Goal: Check status: Check status

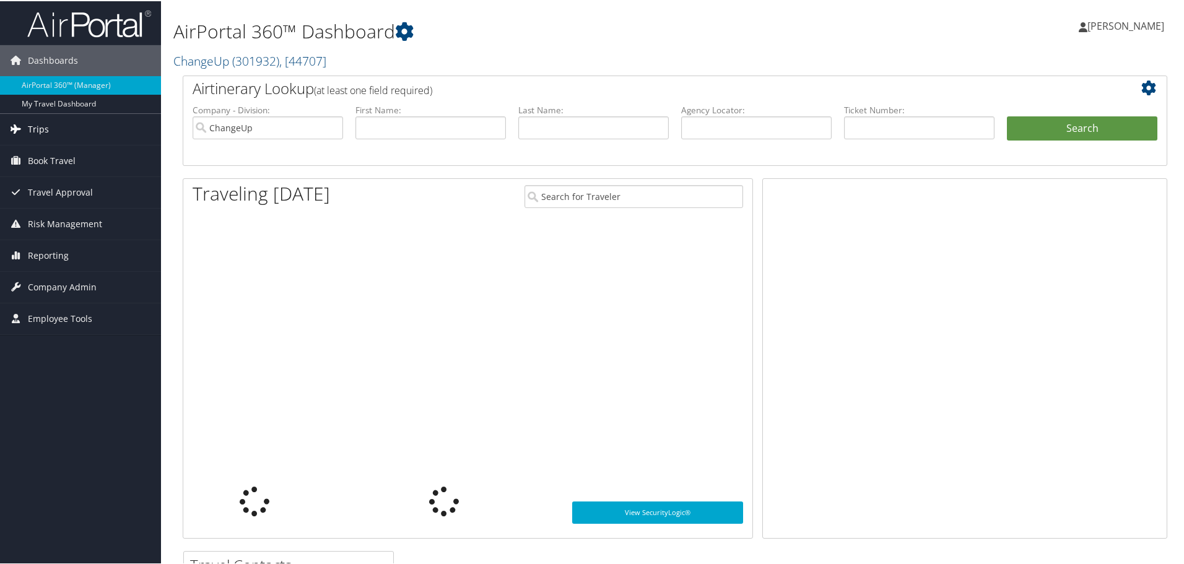
click at [37, 125] on span "Trips" at bounding box center [38, 128] width 21 height 31
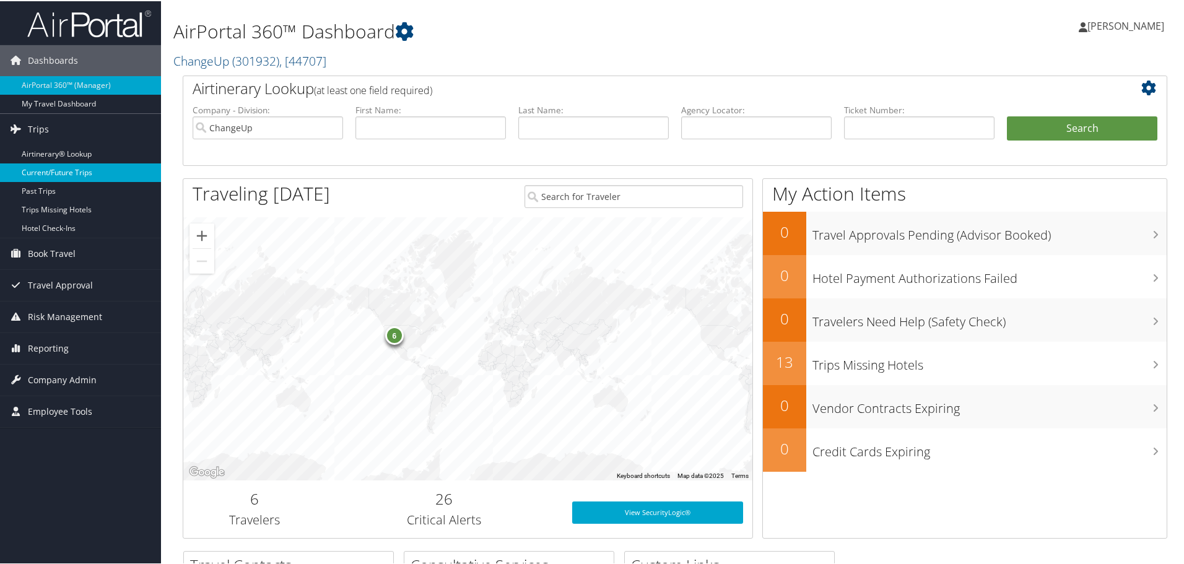
click at [41, 175] on link "Current/Future Trips" at bounding box center [80, 171] width 161 height 19
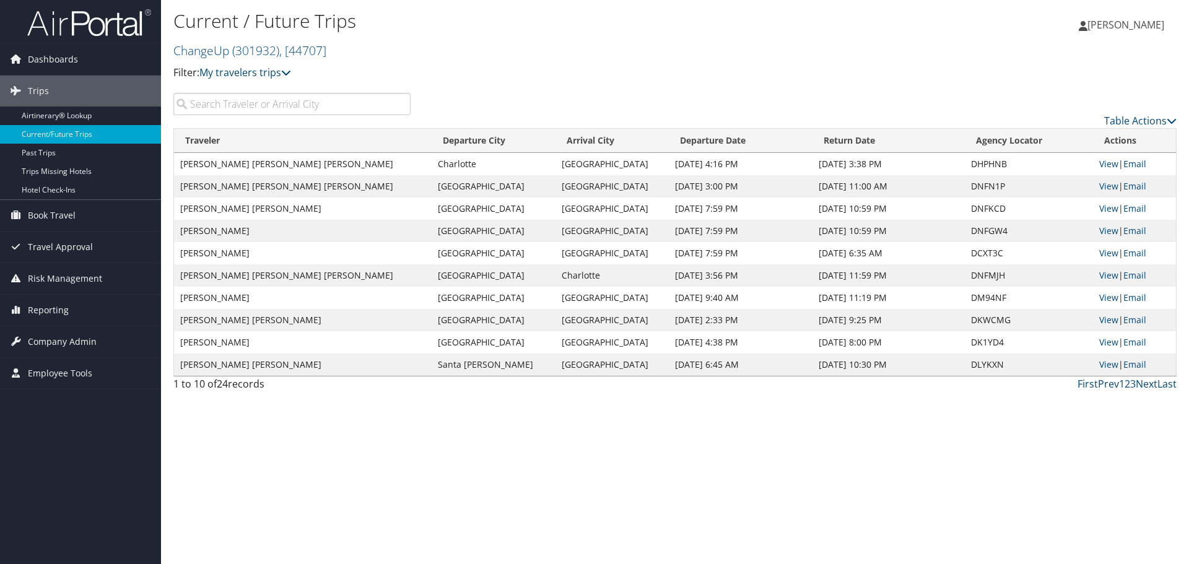
click at [217, 108] on input "search" at bounding box center [291, 104] width 237 height 22
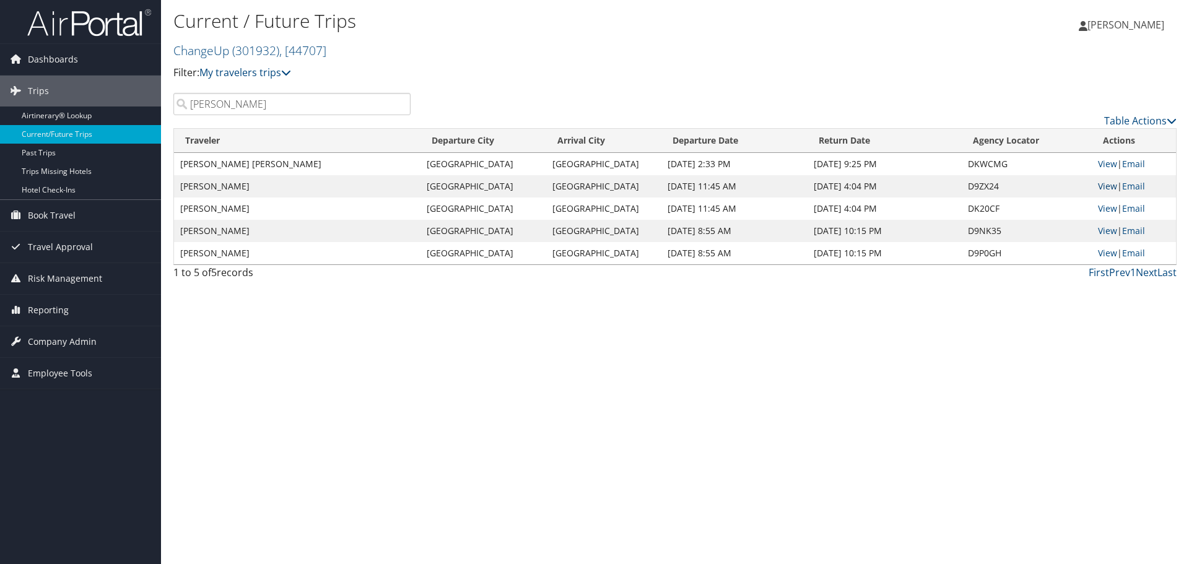
type input "[PERSON_NAME]"
click at [1103, 185] on link "View" at bounding box center [1107, 186] width 19 height 12
